Goal: Task Accomplishment & Management: Manage account settings

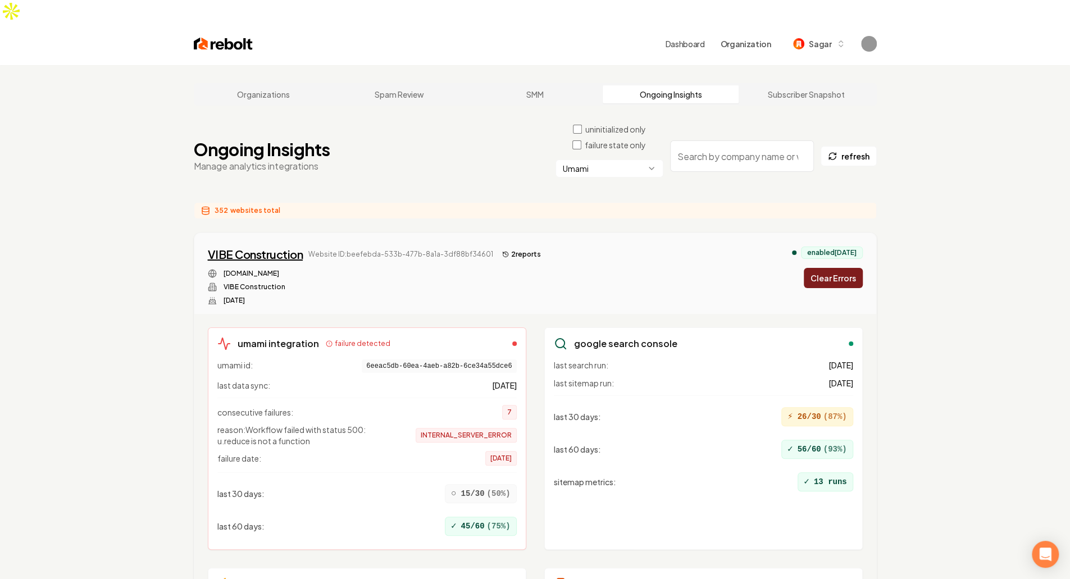
click at [279, 247] on div "VIBE Construction" at bounding box center [255, 255] width 95 height 16
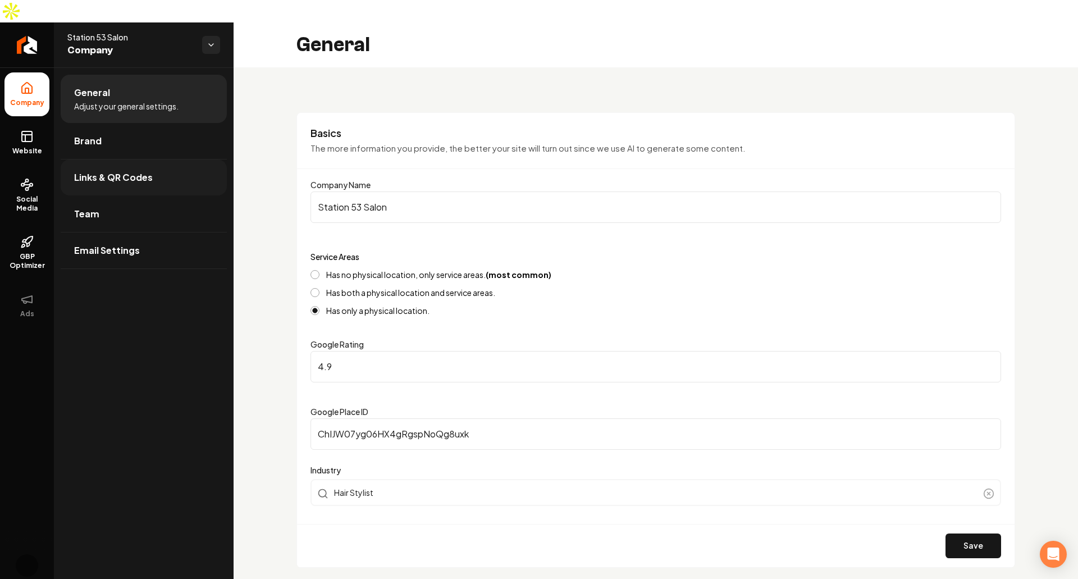
scroll to position [1, 0]
click at [31, 131] on rect at bounding box center [27, 136] width 10 height 10
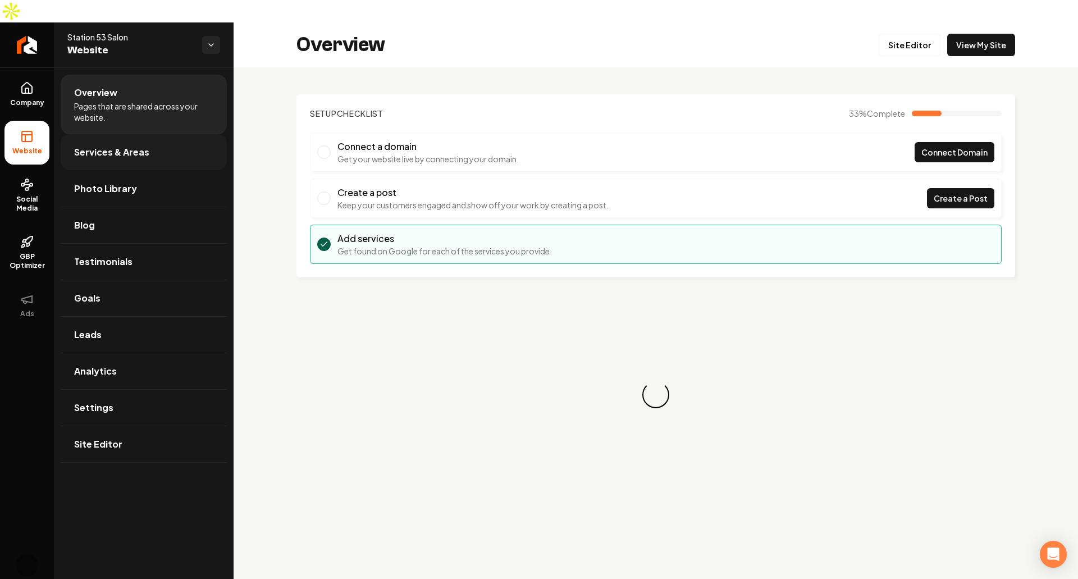
click at [158, 134] on link "Services & Areas" at bounding box center [144, 152] width 166 height 36
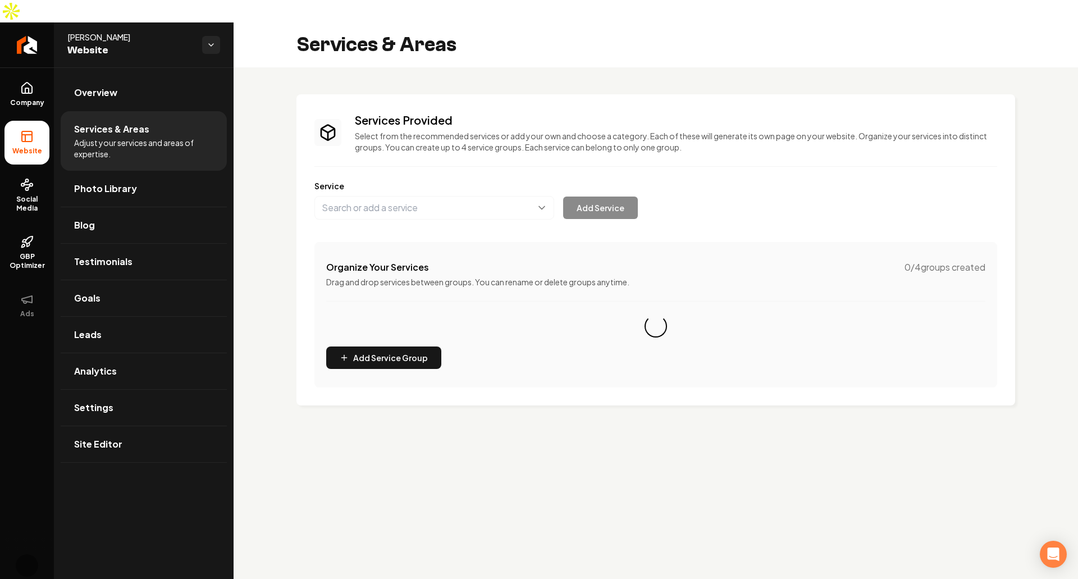
click at [774, 130] on p "Select from the recommended services or add your own and choose a category. Eac…" at bounding box center [676, 141] width 642 height 22
click at [182, 75] on link "Overview" at bounding box center [144, 93] width 166 height 36
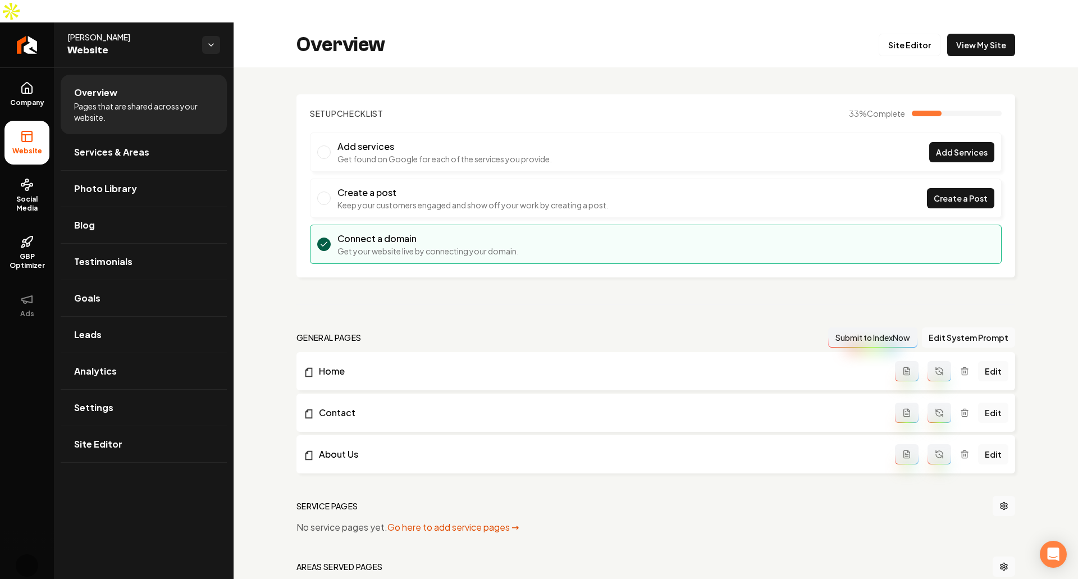
click at [781, 67] on div "Setup Checklist 33 % Complete Add services Get found on Google for each of the …" at bounding box center [656, 405] width 845 height 676
